Goal: Information Seeking & Learning: Learn about a topic

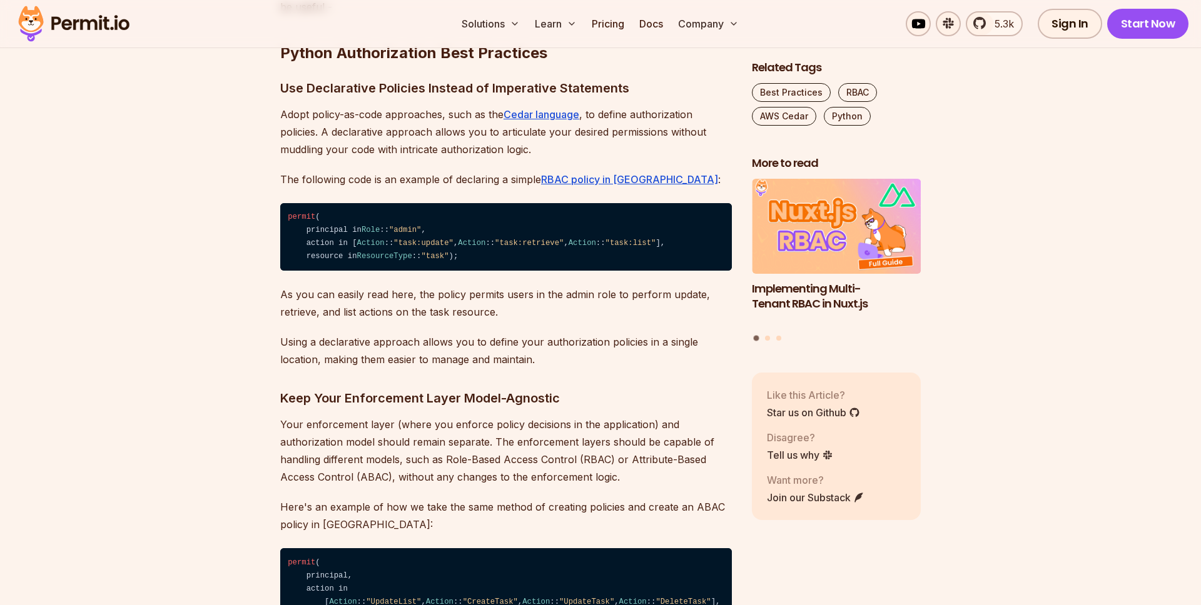
scroll to position [2615, 0]
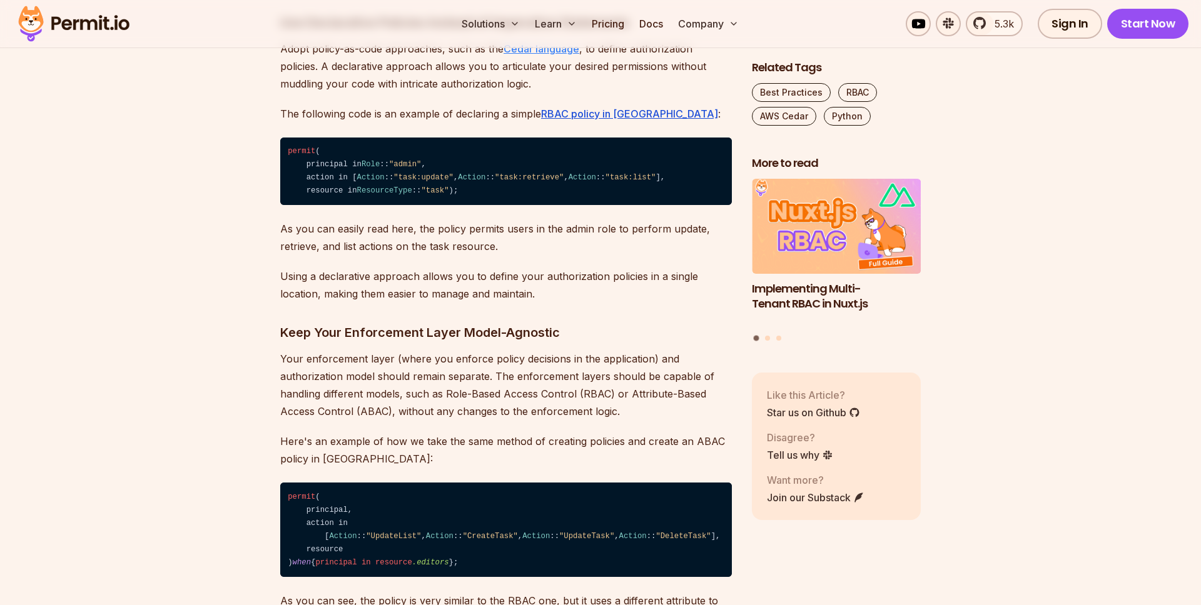
click at [540, 55] on u "Cedar language" at bounding box center [541, 49] width 76 height 13
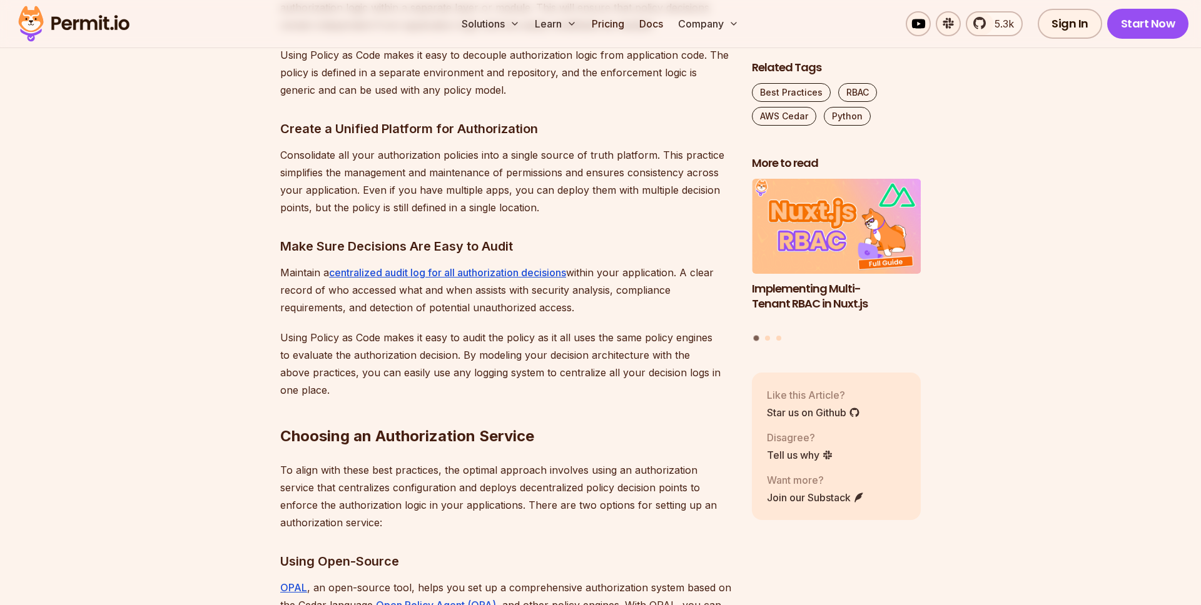
scroll to position [3636, 0]
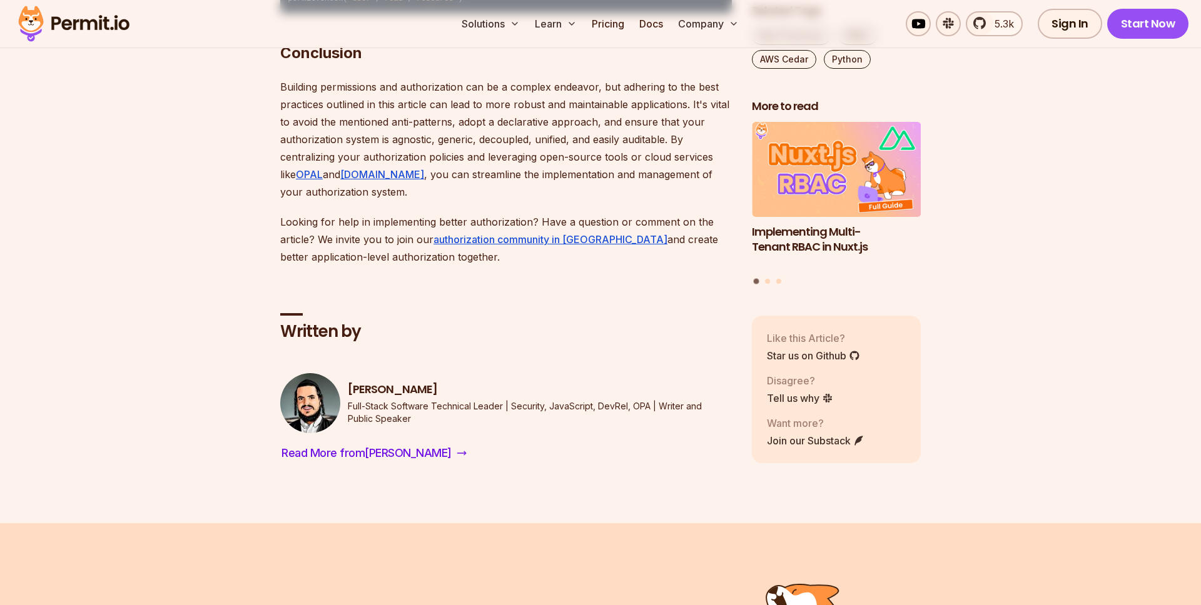
scroll to position [4509, 0]
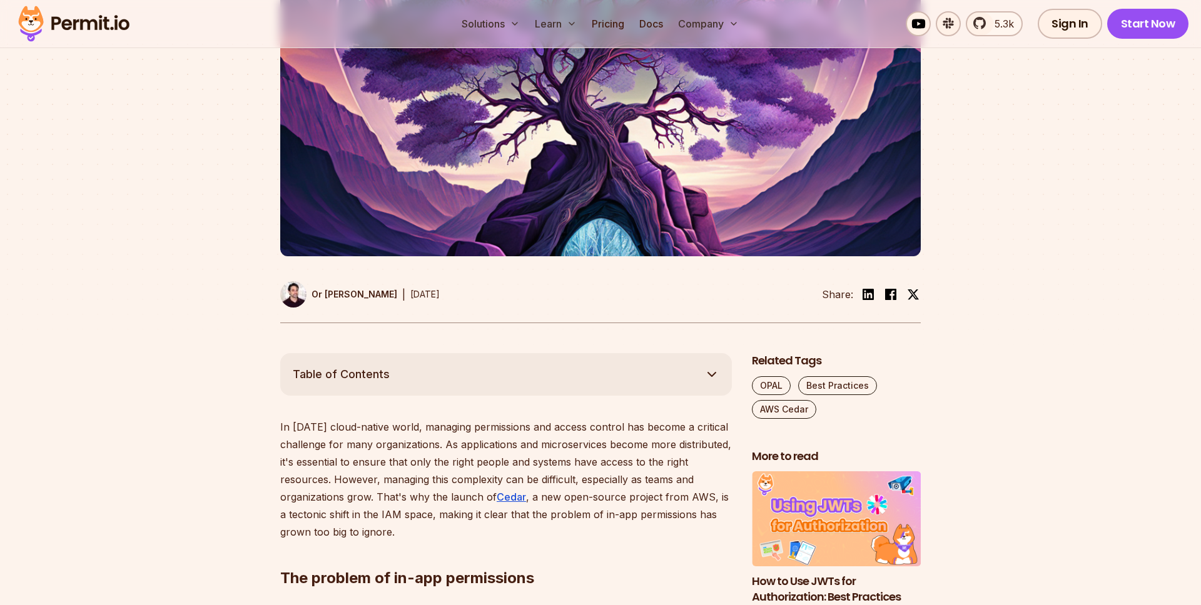
click at [94, 24] on img at bounding box center [74, 24] width 123 height 43
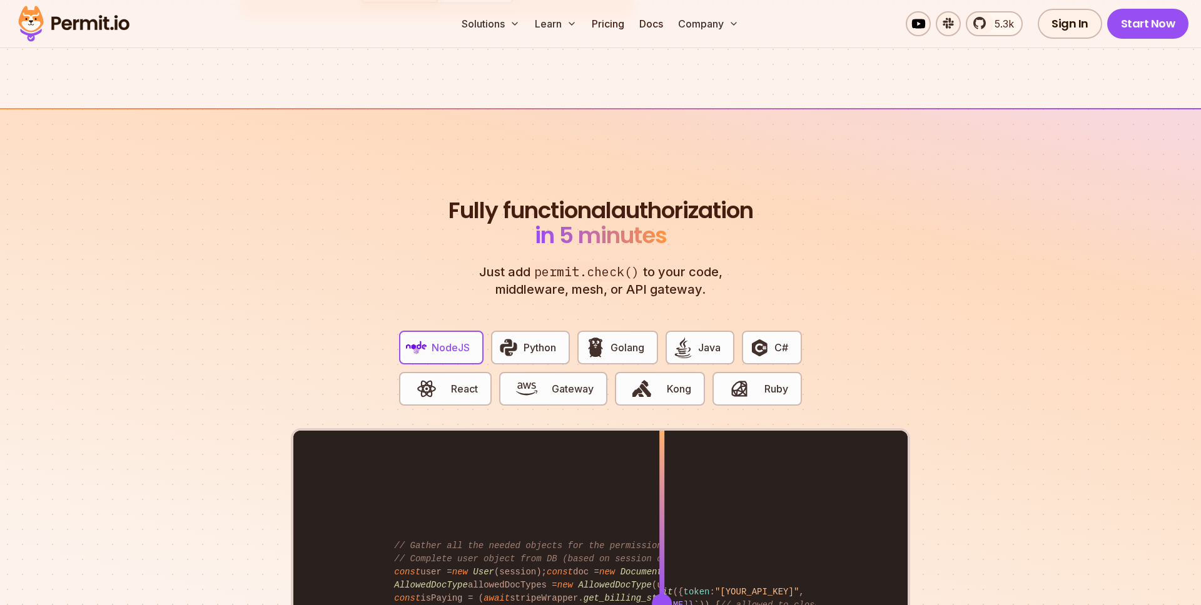
scroll to position [2213, 0]
click at [575, 341] on div "NodeJS Python Golang Java C# React Gateway Kong Ruby" at bounding box center [600, 374] width 423 height 108
click at [553, 340] on span "Python" at bounding box center [539, 347] width 33 height 15
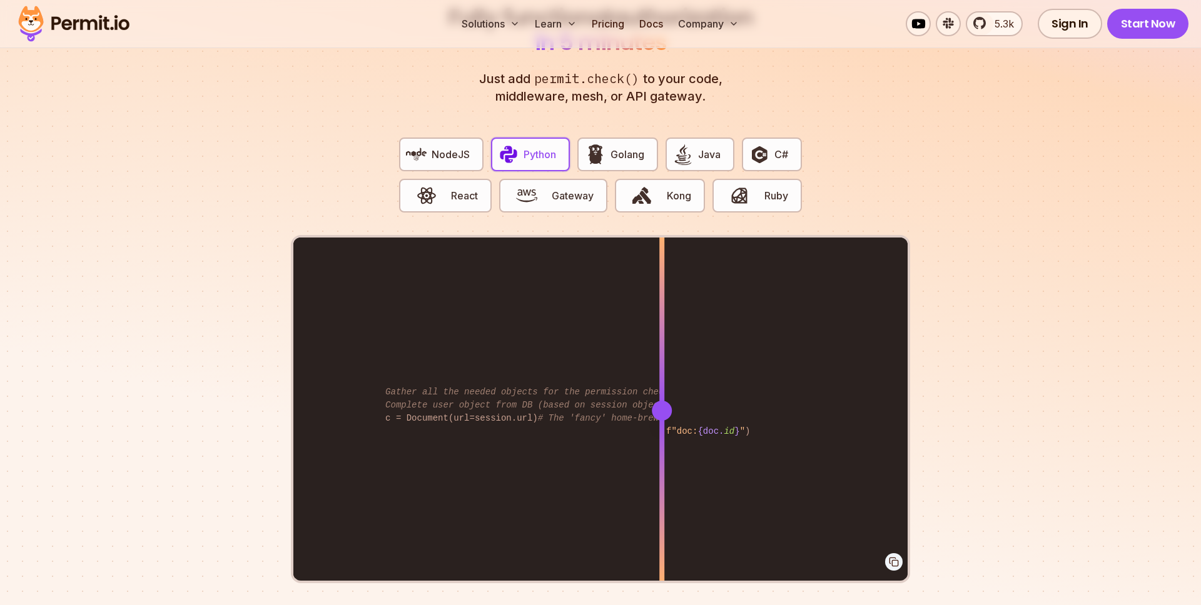
scroll to position [0, 0]
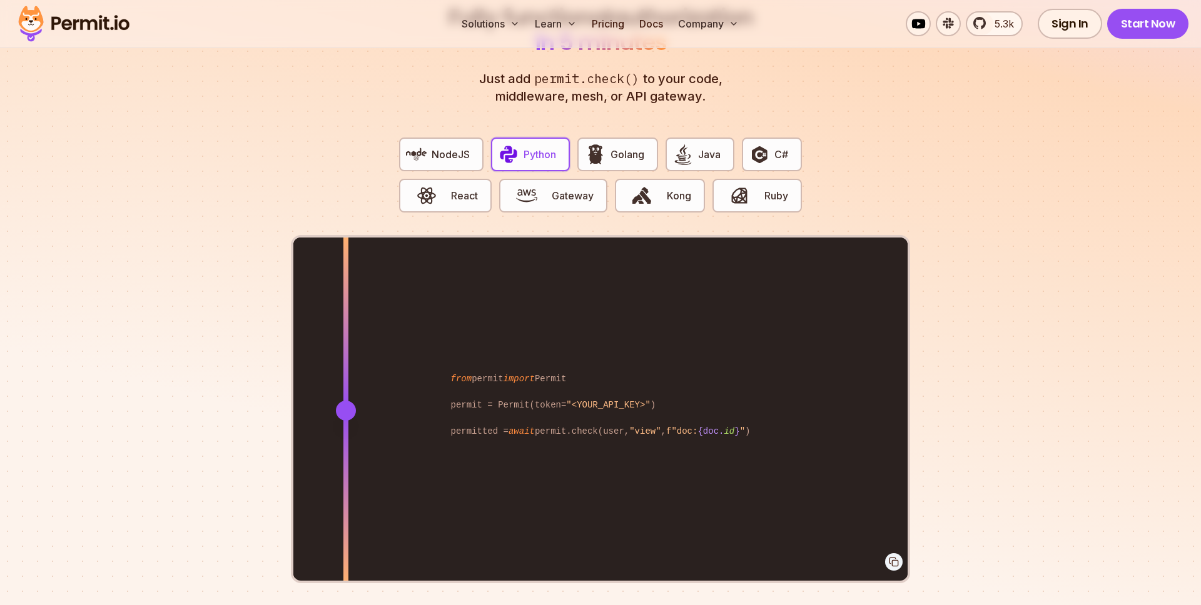
drag, startPoint x: 659, startPoint y: 394, endPoint x: 347, endPoint y: 368, distance: 312.5
click at [346, 368] on div at bounding box center [345, 410] width 5 height 345
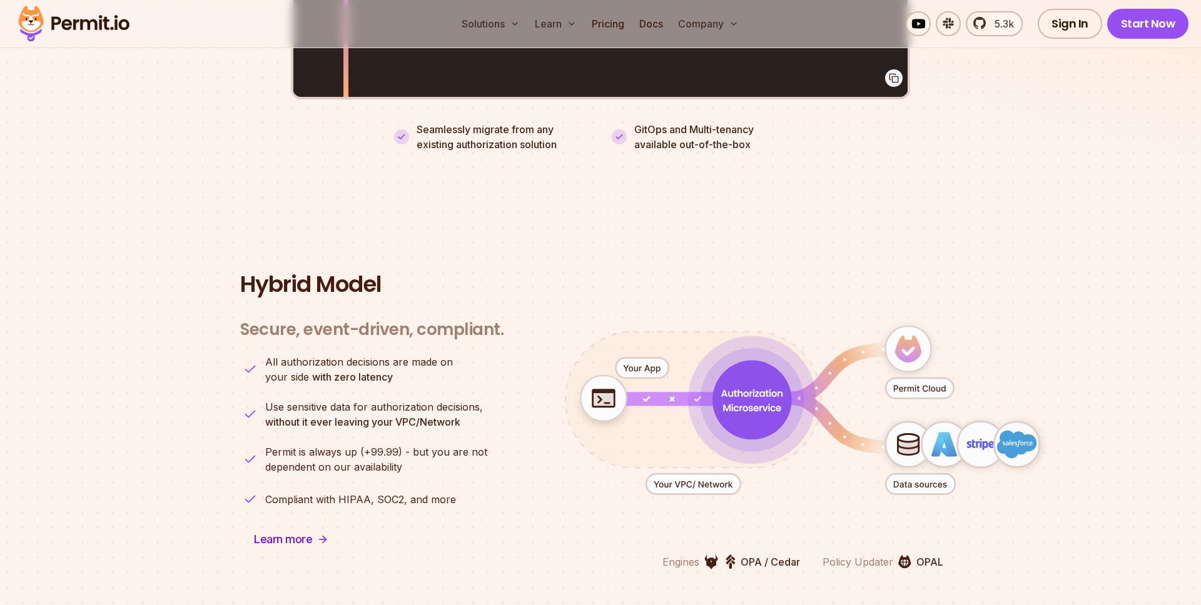
scroll to position [2943, 0]
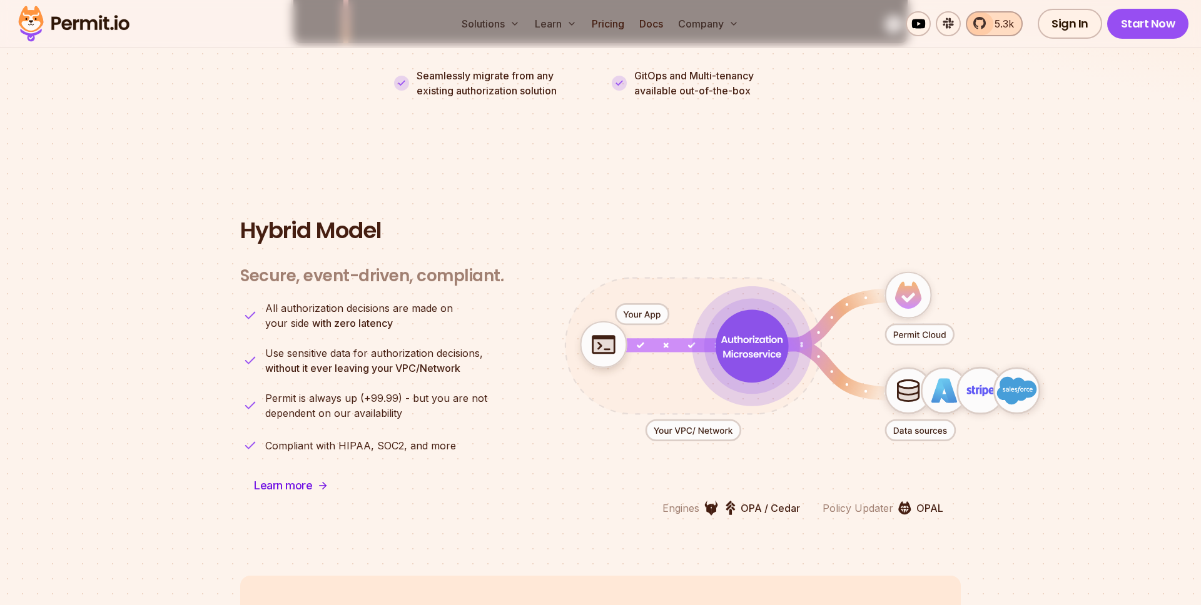
click at [1006, 24] on span "5.3k" at bounding box center [1000, 23] width 27 height 15
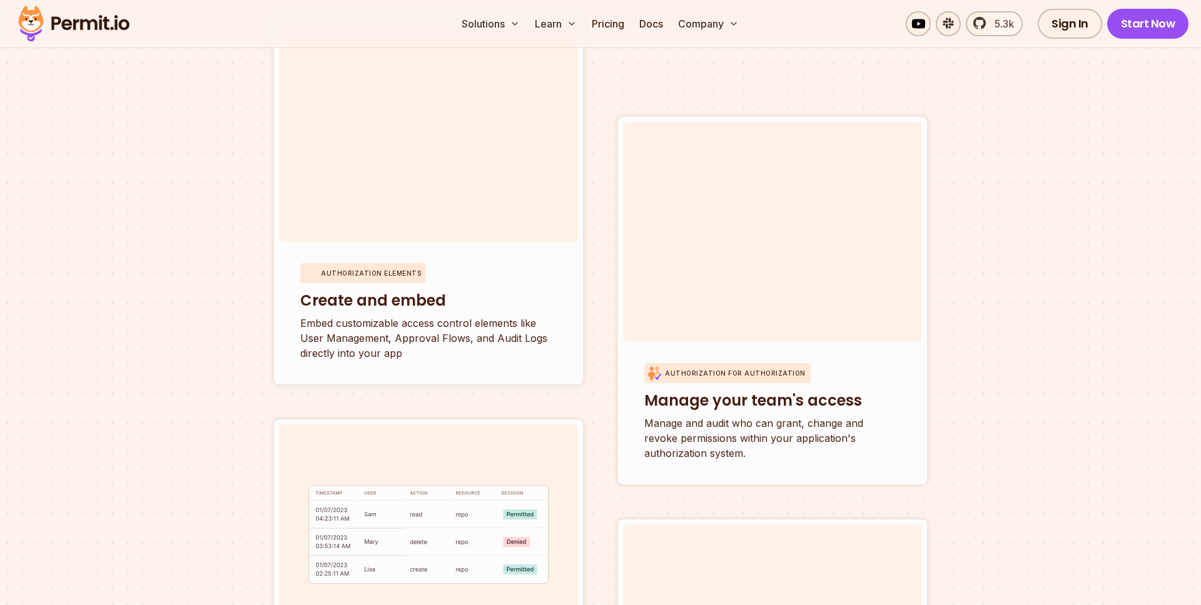
scroll to position [4316, 0]
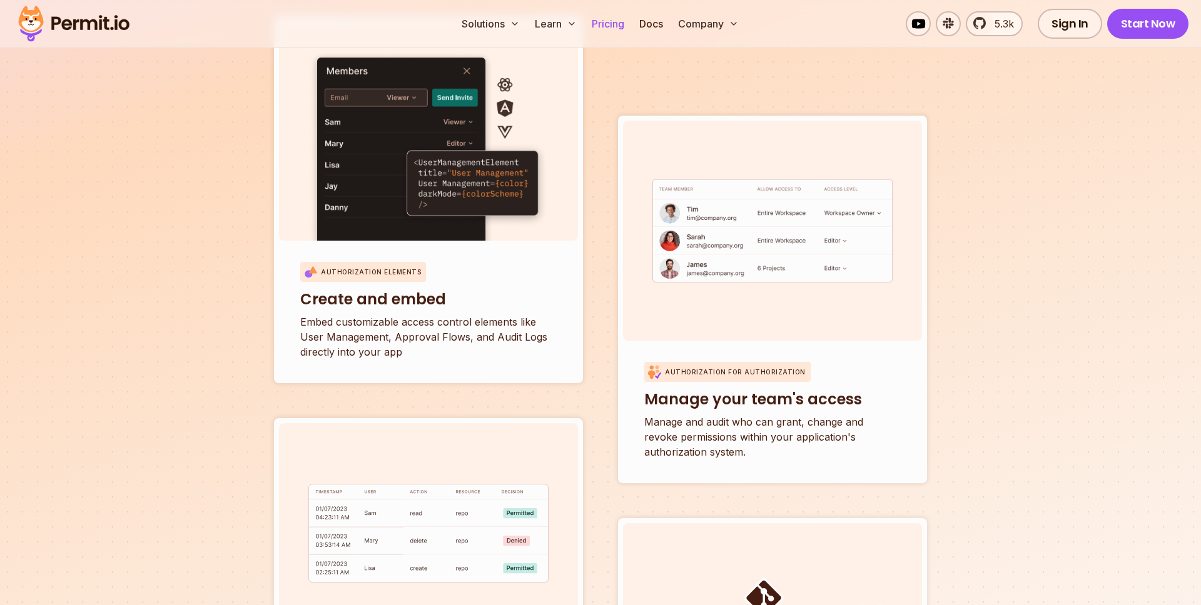
click at [612, 22] on link "Pricing" at bounding box center [608, 23] width 43 height 25
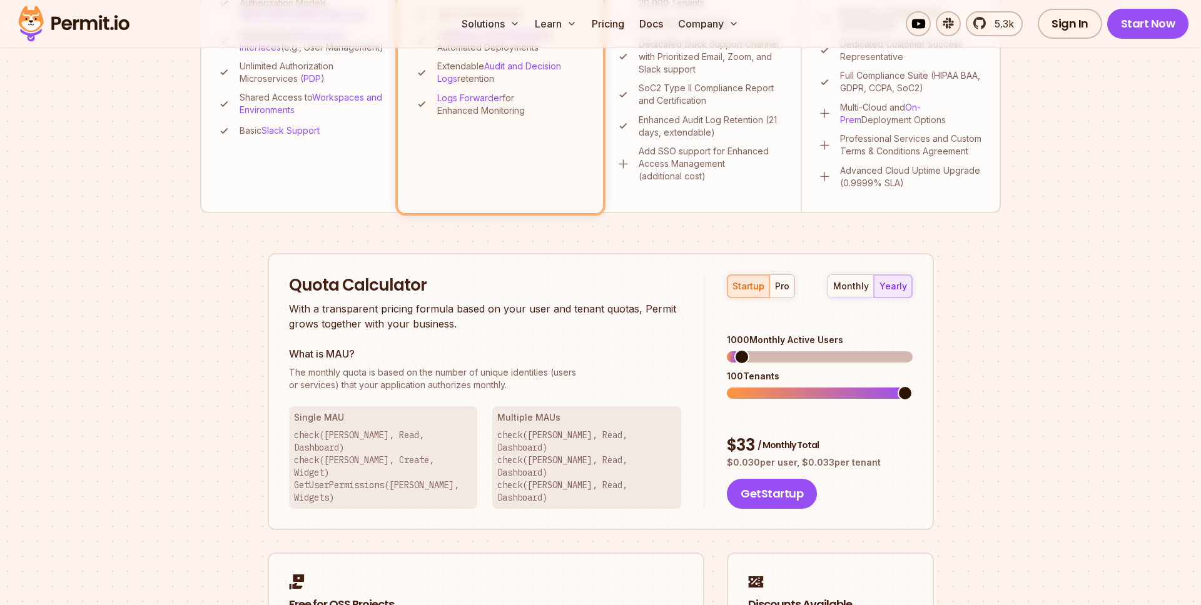
scroll to position [736, 0]
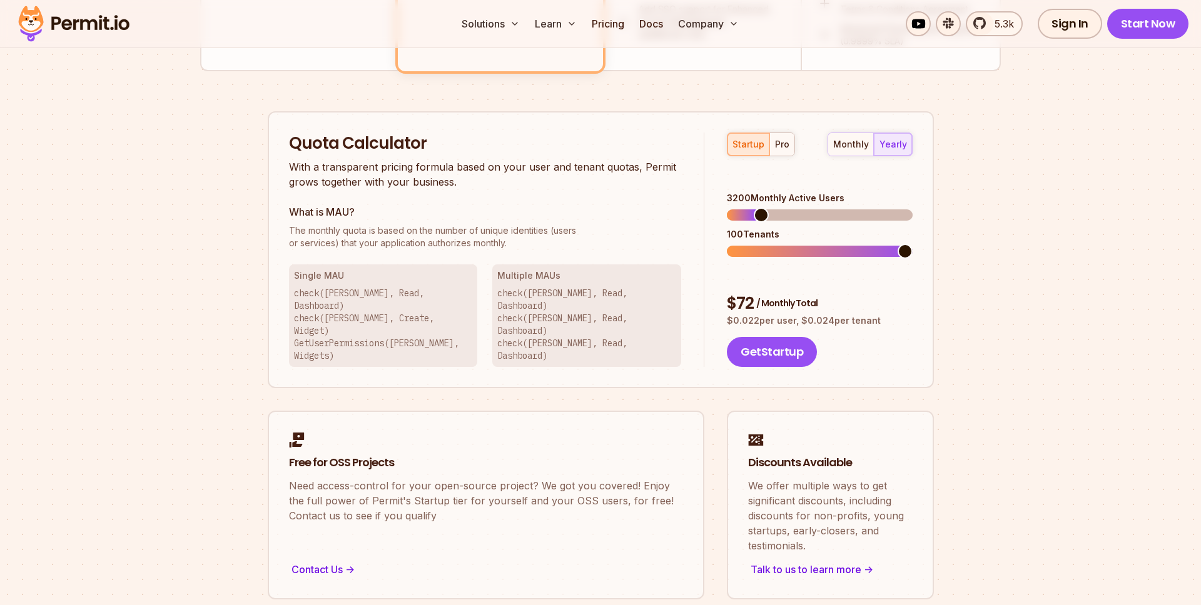
click at [757, 208] on span at bounding box center [761, 215] width 15 height 15
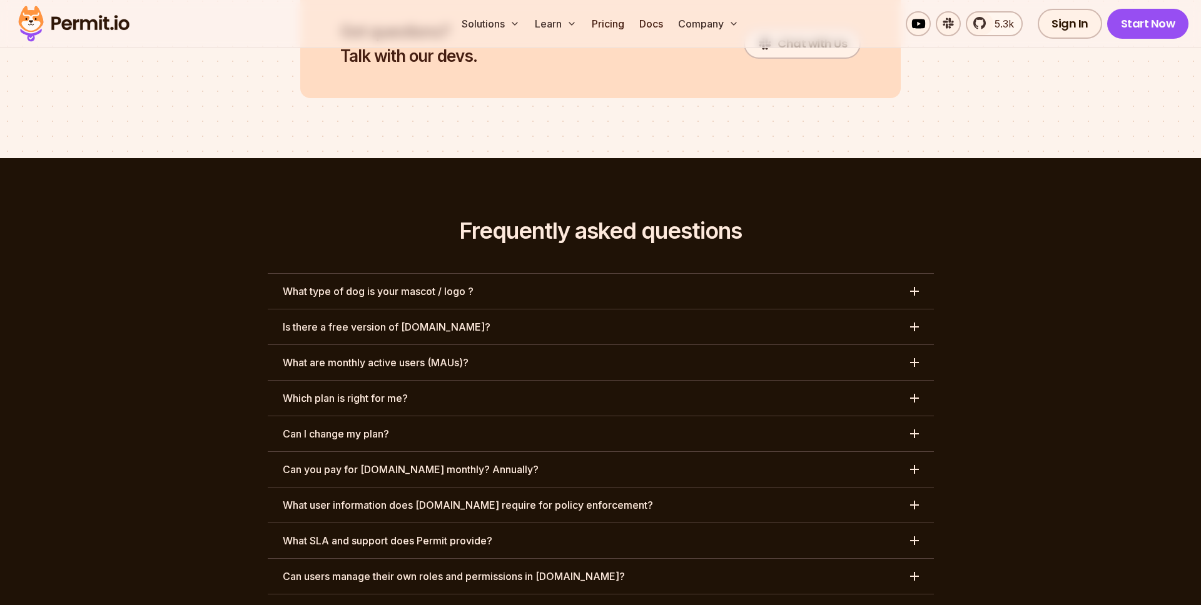
scroll to position [5481, 0]
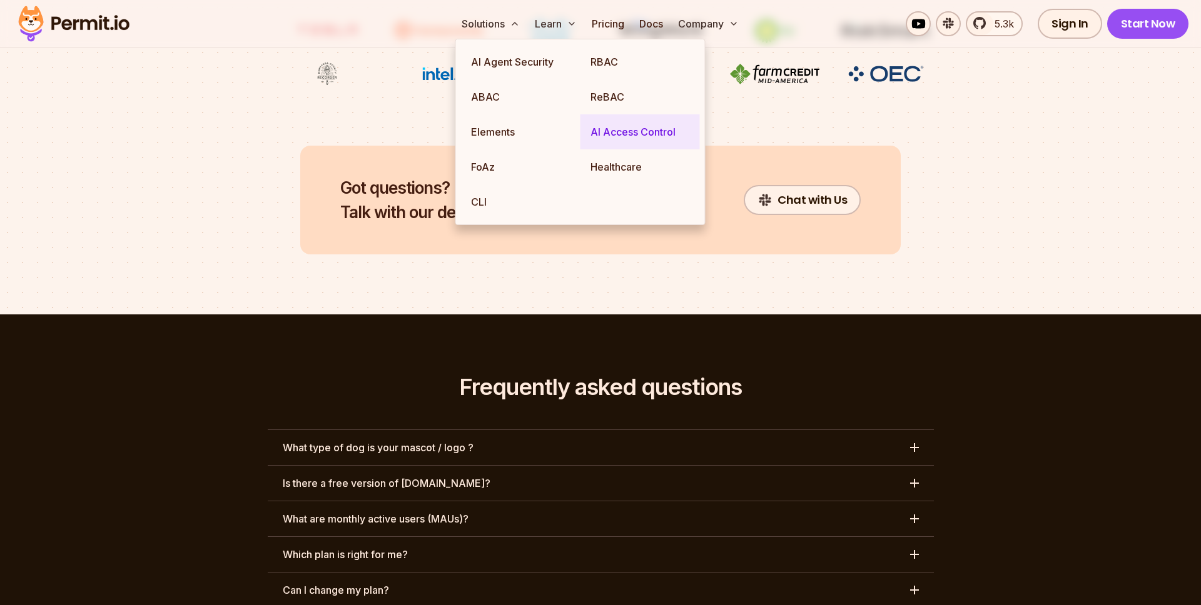
click at [622, 126] on link "AI Access Control" at bounding box center [639, 131] width 119 height 35
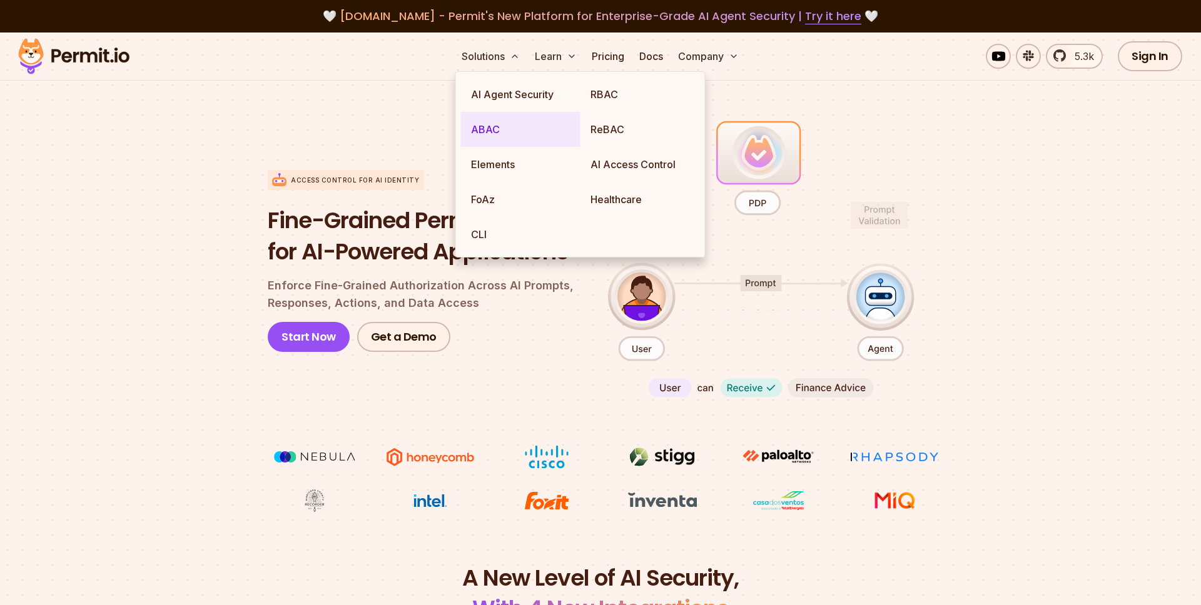
click at [475, 125] on link "ABAC" at bounding box center [520, 129] width 119 height 35
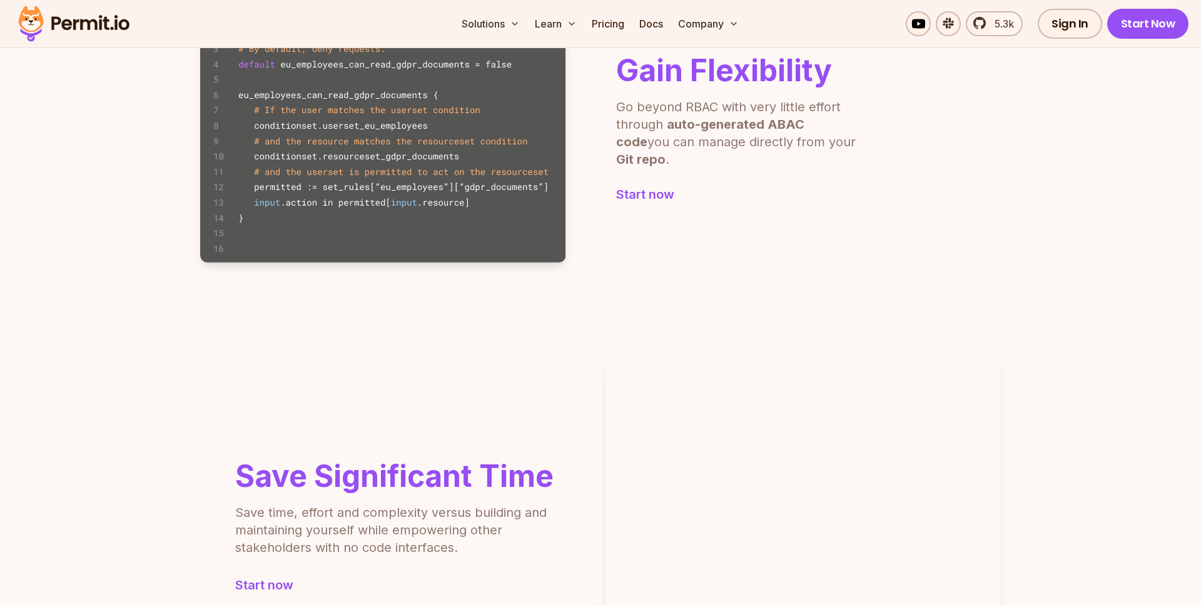
scroll to position [901, 0]
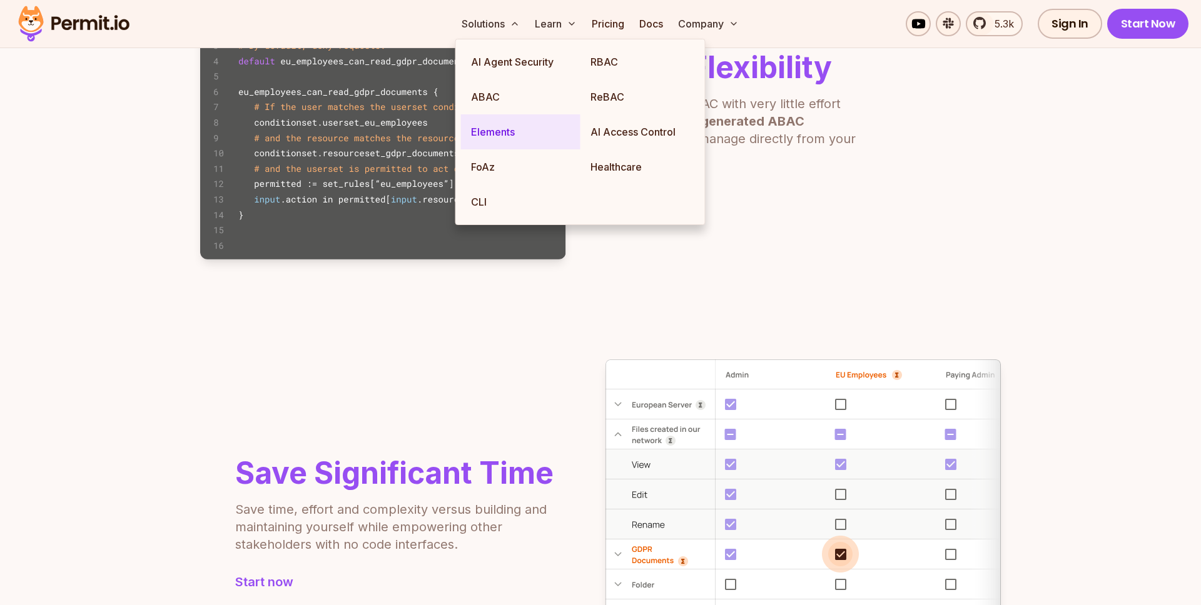
click at [502, 128] on link "Elements" at bounding box center [520, 131] width 119 height 35
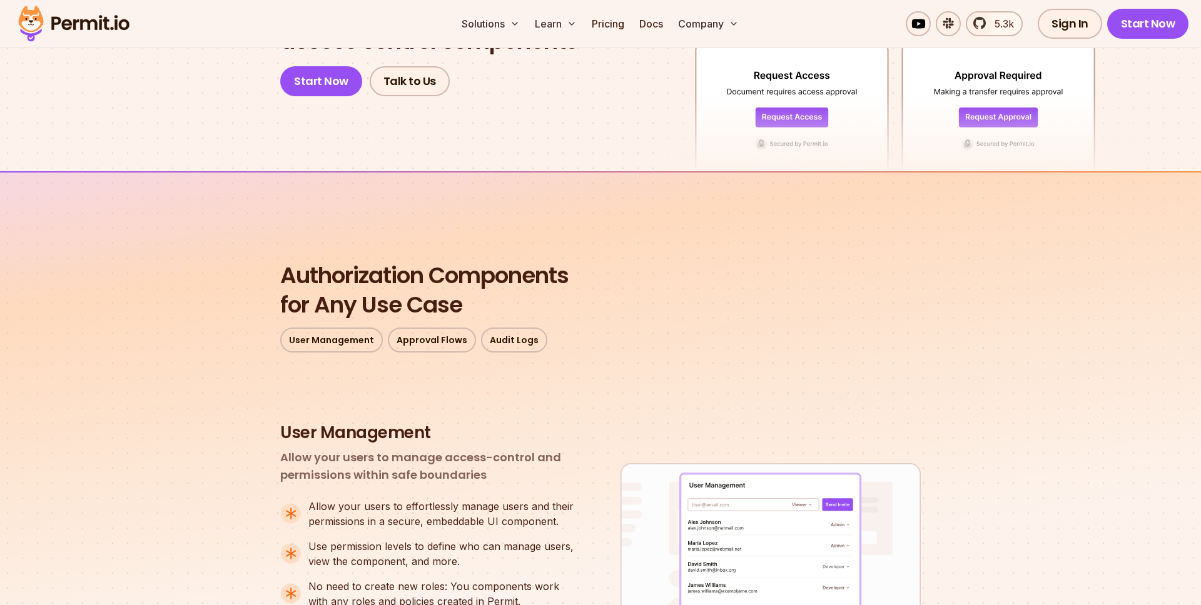
scroll to position [495, 0]
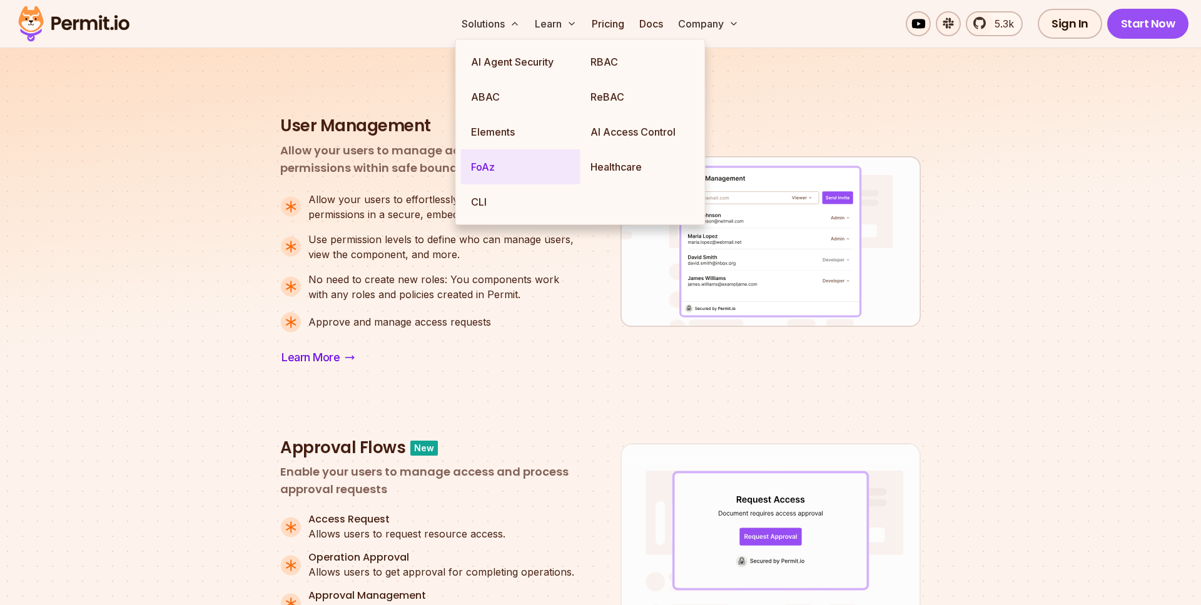
click at [500, 164] on link "FoAz" at bounding box center [520, 166] width 119 height 35
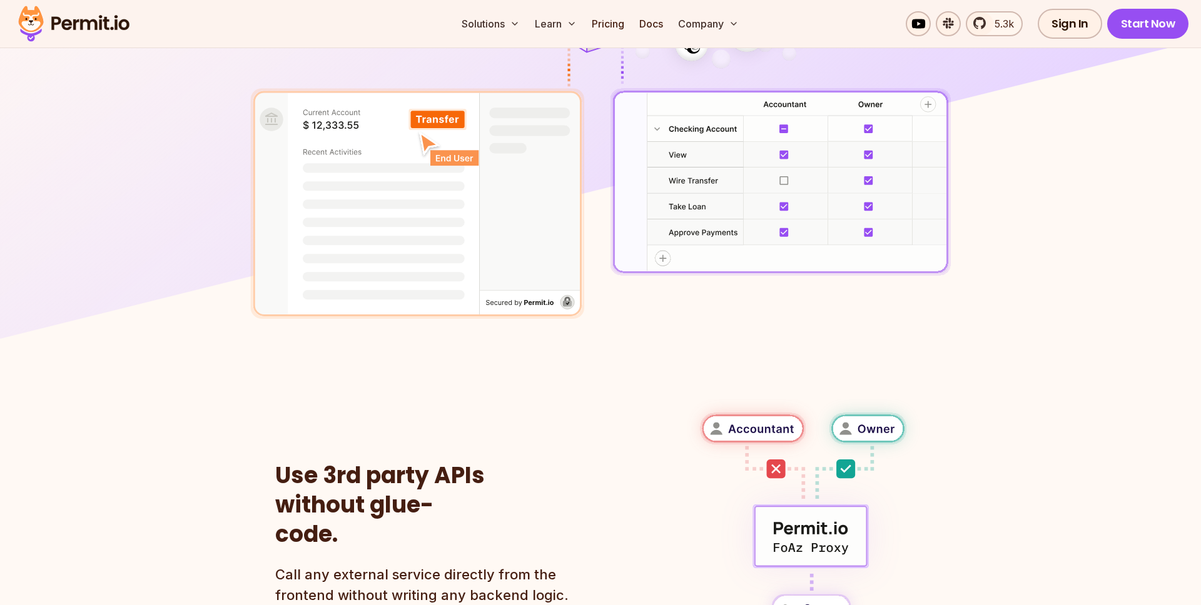
scroll to position [777, 0]
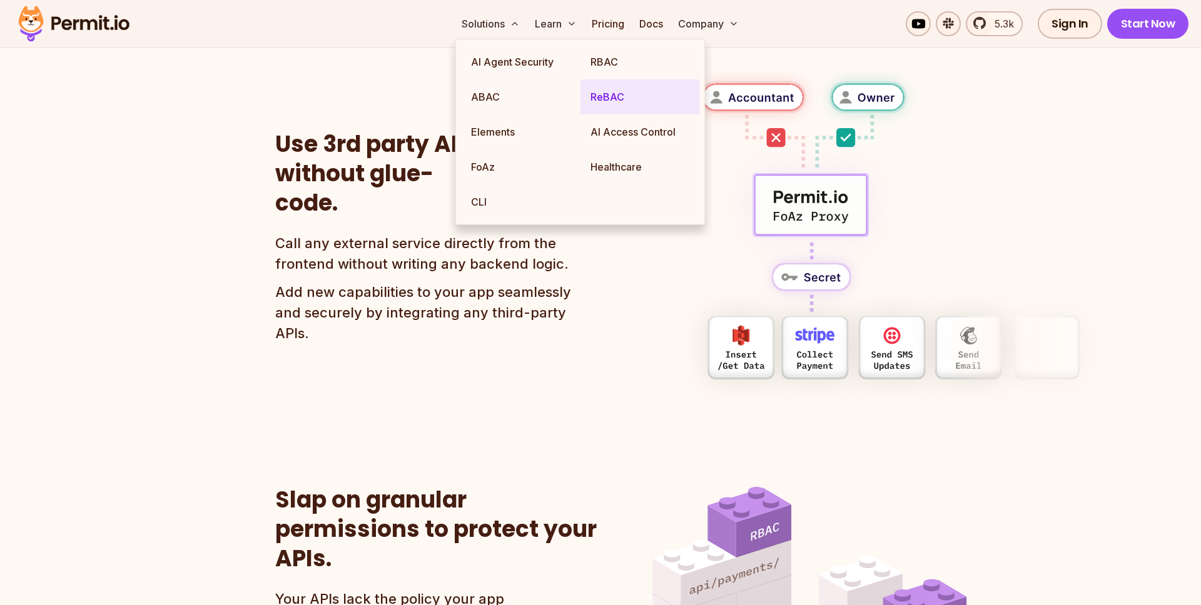
click at [610, 94] on link "ReBAC" at bounding box center [639, 96] width 119 height 35
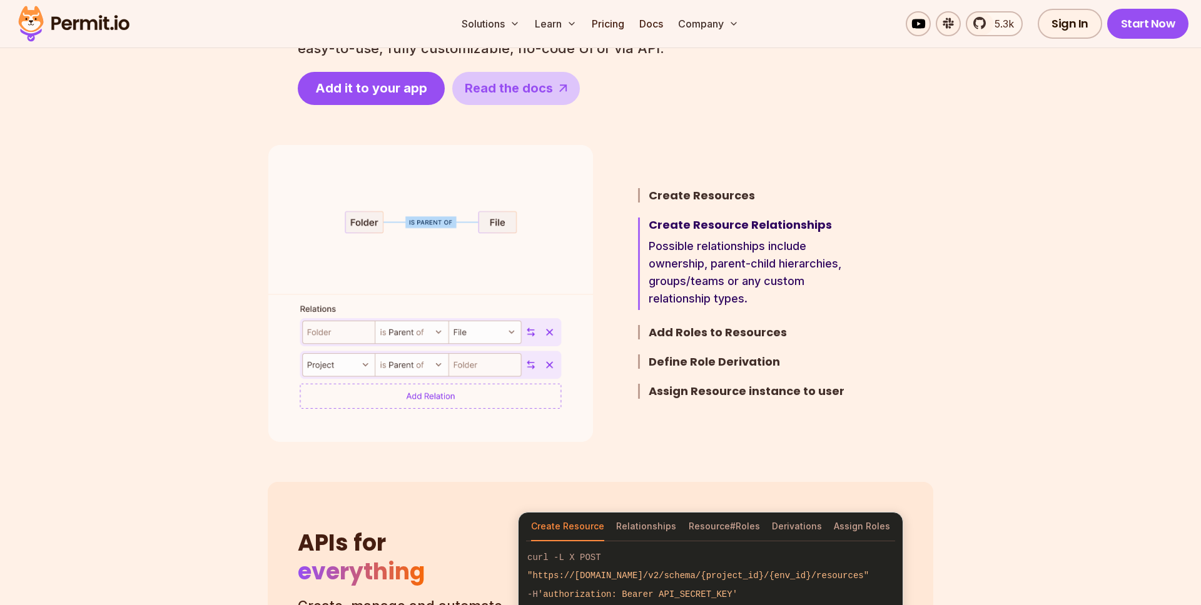
scroll to position [1149, 0]
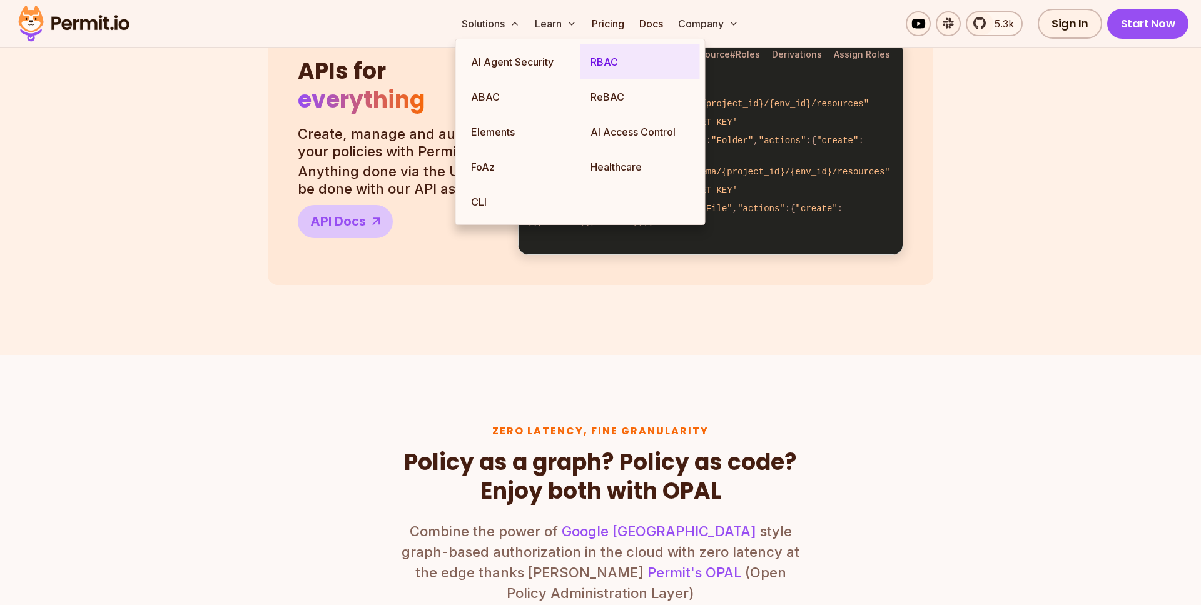
click at [606, 66] on link "RBAC" at bounding box center [639, 61] width 119 height 35
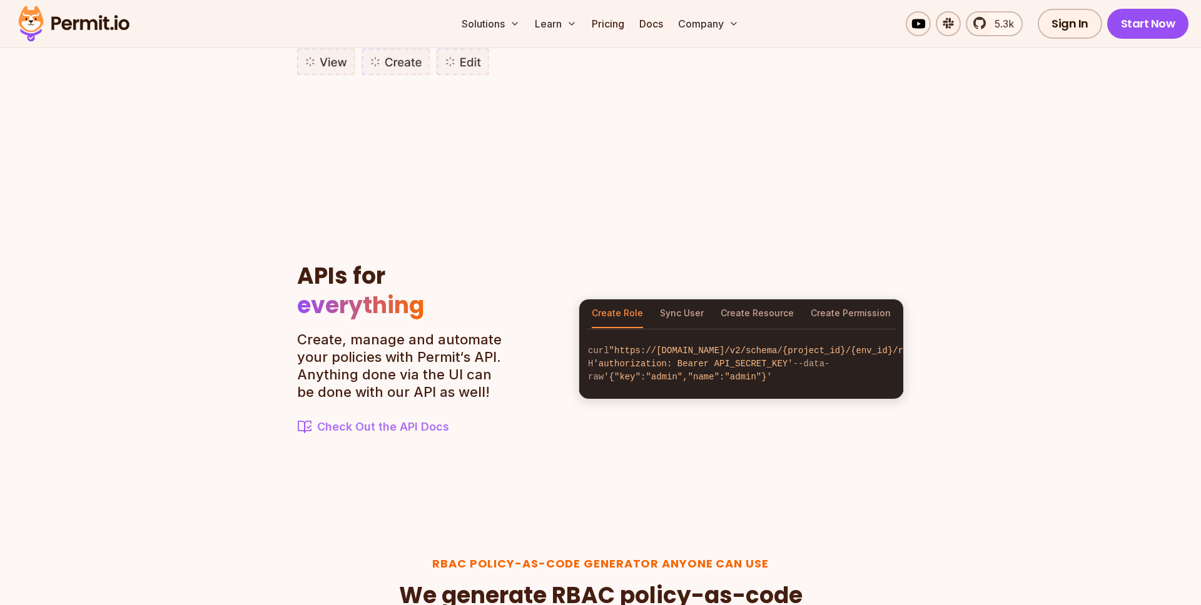
scroll to position [1260, 0]
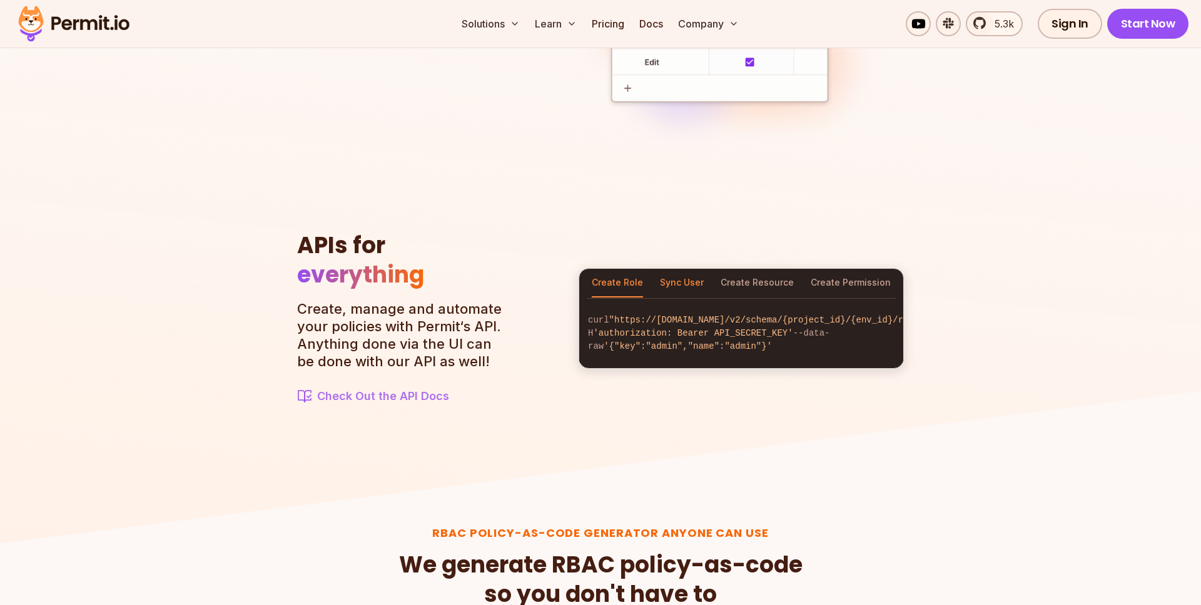
click at [681, 272] on button "Sync User" at bounding box center [682, 283] width 44 height 29
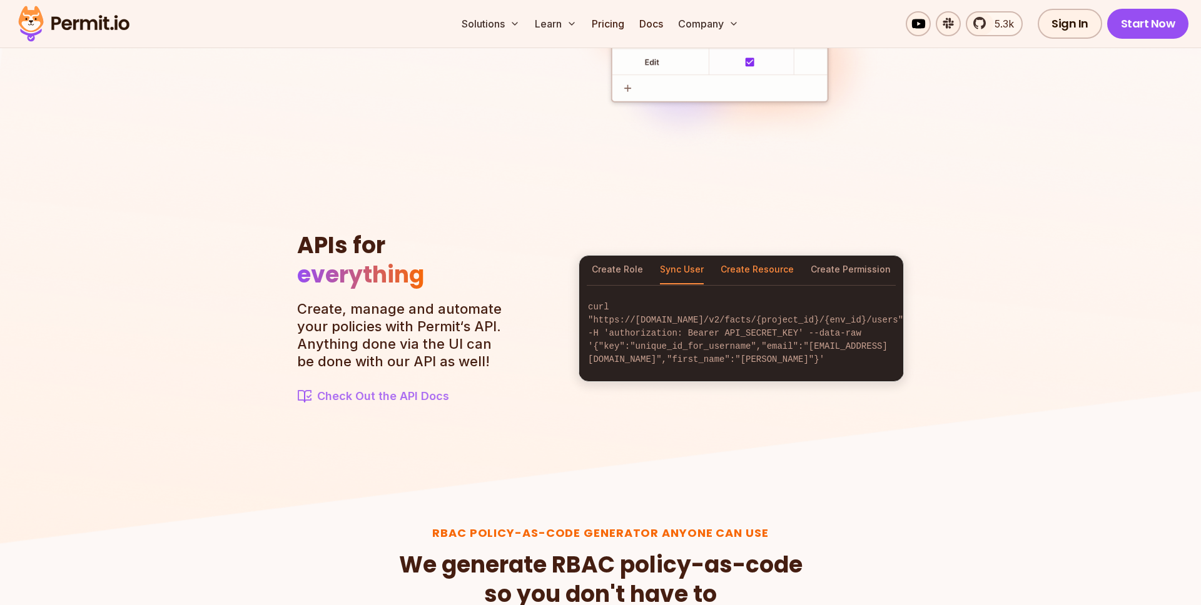
click at [762, 279] on button "Create Resource" at bounding box center [756, 270] width 73 height 29
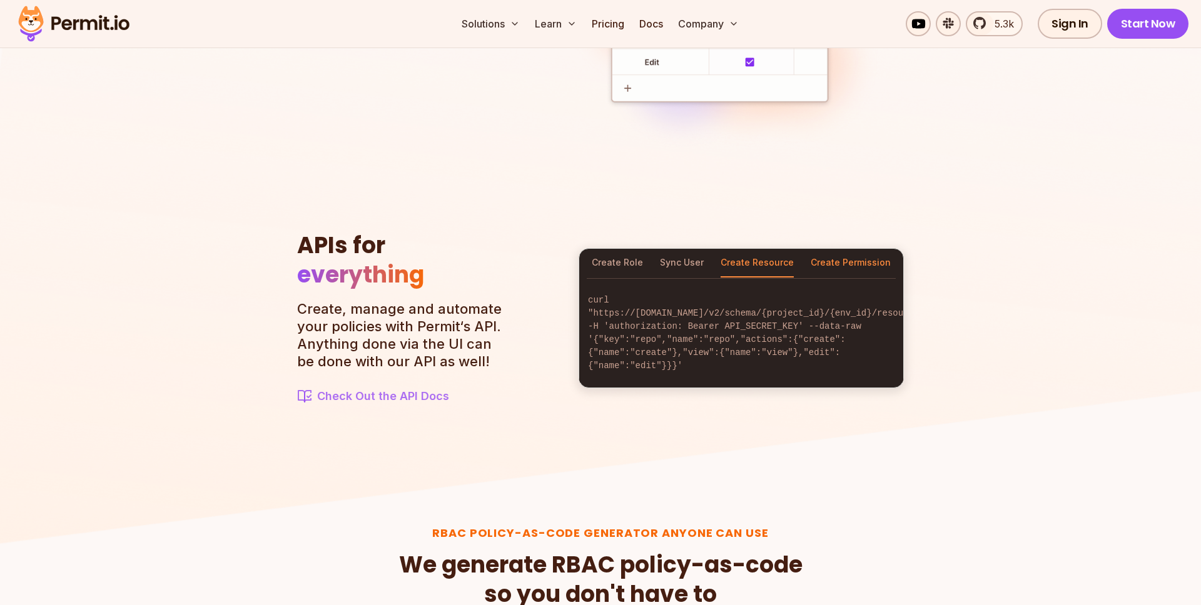
click at [834, 270] on button "Create Permission" at bounding box center [851, 263] width 80 height 29
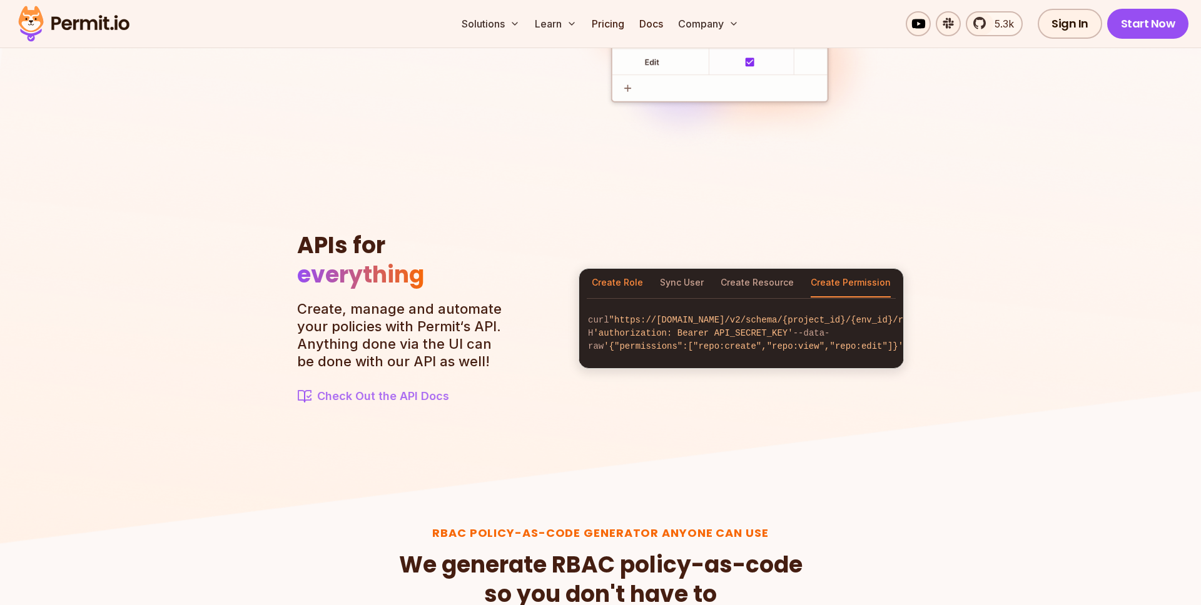
click at [617, 281] on button "Create Role" at bounding box center [617, 283] width 51 height 29
click at [821, 281] on button "Create Permission" at bounding box center [851, 283] width 80 height 29
click at [784, 268] on div "Create Role Sync User Create Resource Create Permission curl "https://[DOMAIN_N…" at bounding box center [741, 318] width 325 height 101
click at [774, 276] on button "Create Resource" at bounding box center [756, 283] width 73 height 29
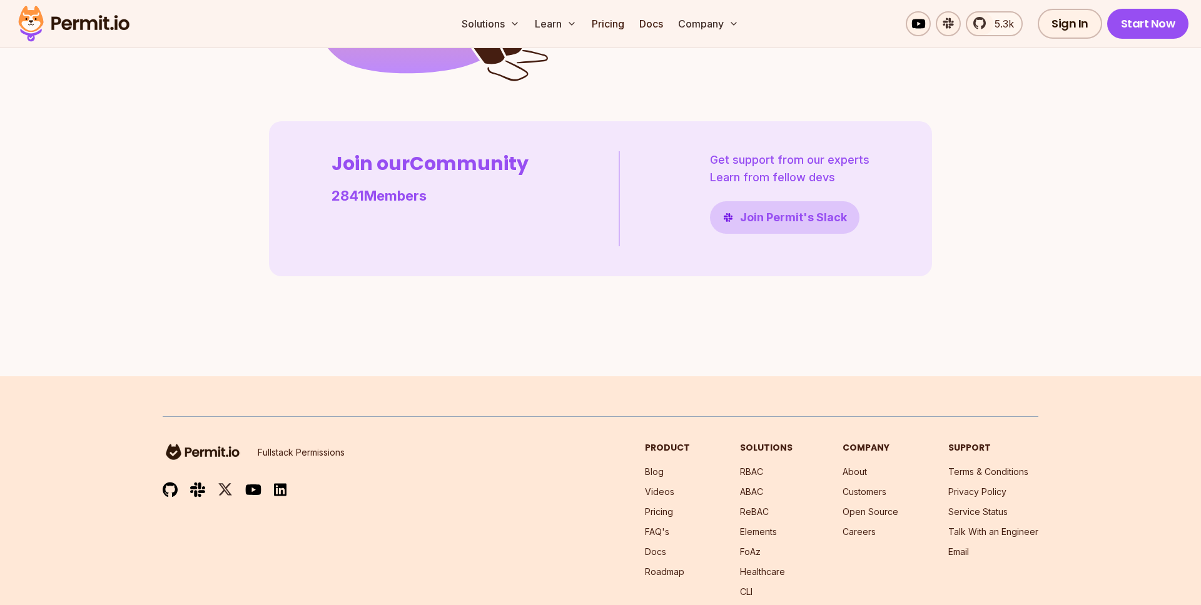
scroll to position [3345, 0]
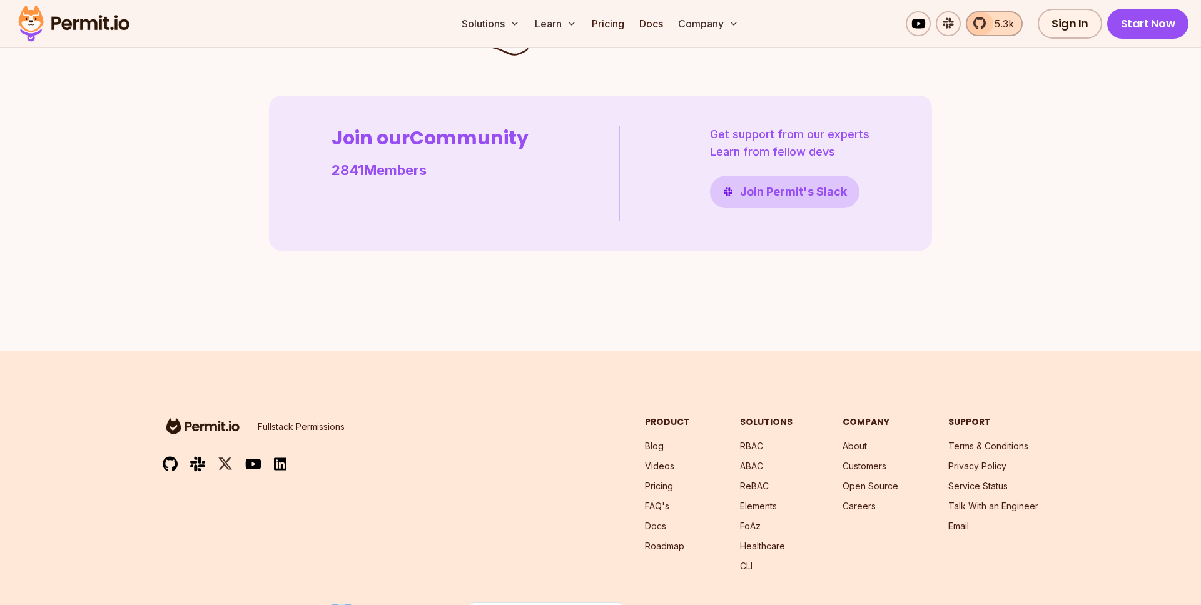
click at [1006, 36] on link "5.3k" at bounding box center [994, 23] width 57 height 25
